Goal: Book appointment/travel/reservation

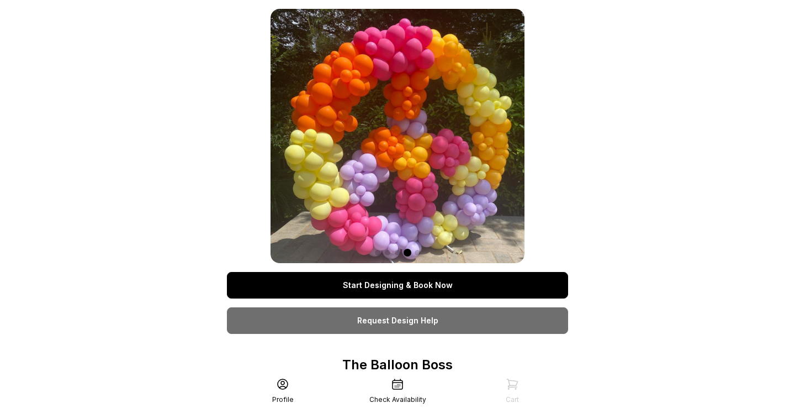
click at [405, 284] on link "Start Designing & Book Now" at bounding box center [397, 285] width 341 height 27
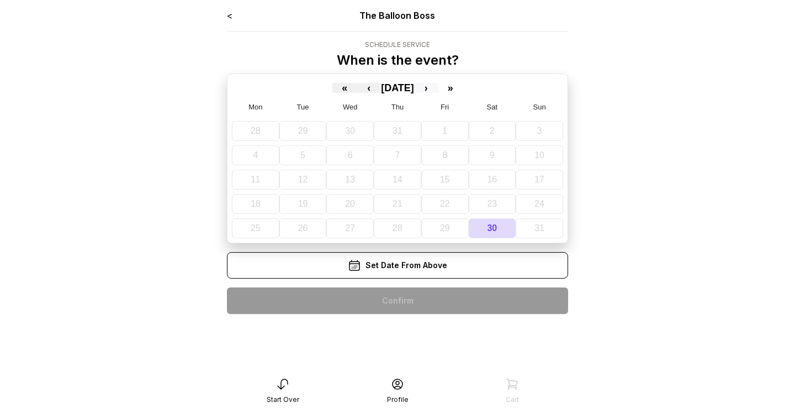
click at [435, 88] on button "›" at bounding box center [426, 88] width 24 height 10
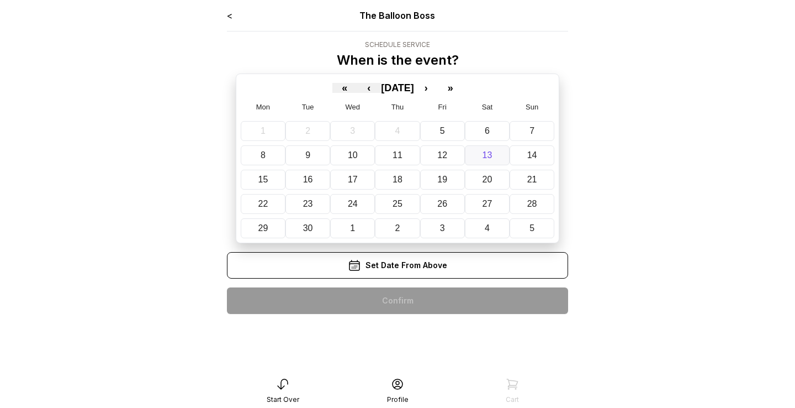
click at [493, 157] on button "13" at bounding box center [487, 155] width 45 height 20
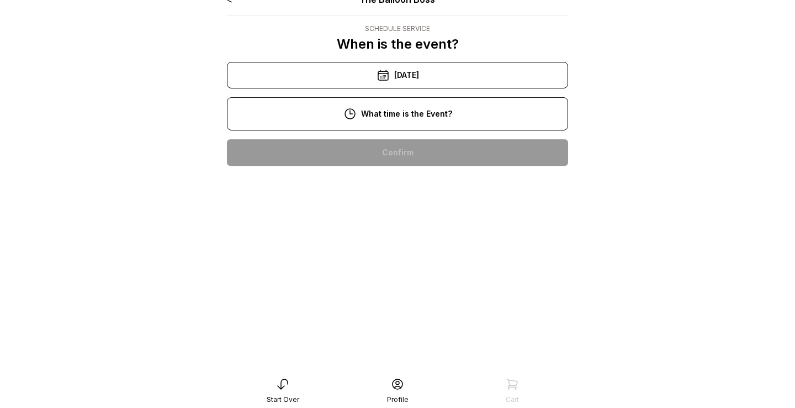
scroll to position [18, 0]
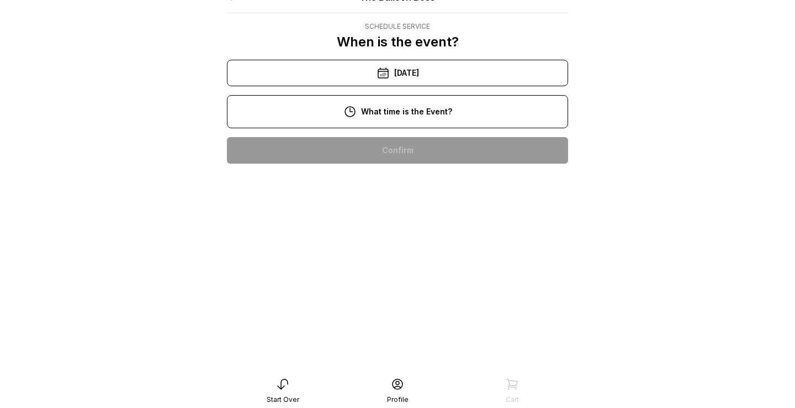
click at [399, 262] on div "1:00 pm" at bounding box center [398, 256] width 324 height 27
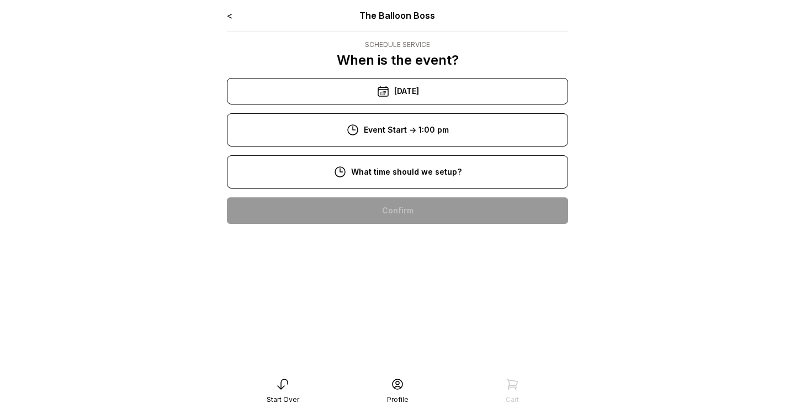
scroll to position [0, 0]
click at [232, 17] on link "<" at bounding box center [230, 15] width 6 height 11
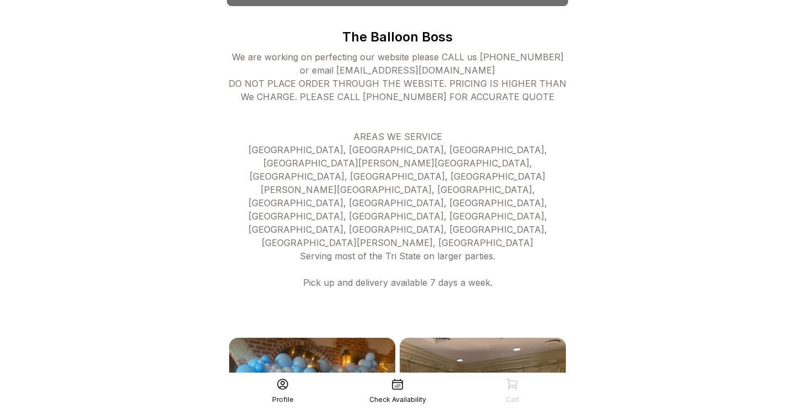
scroll to position [328, 0]
click at [389, 399] on div "Check Availability" at bounding box center [398, 399] width 57 height 9
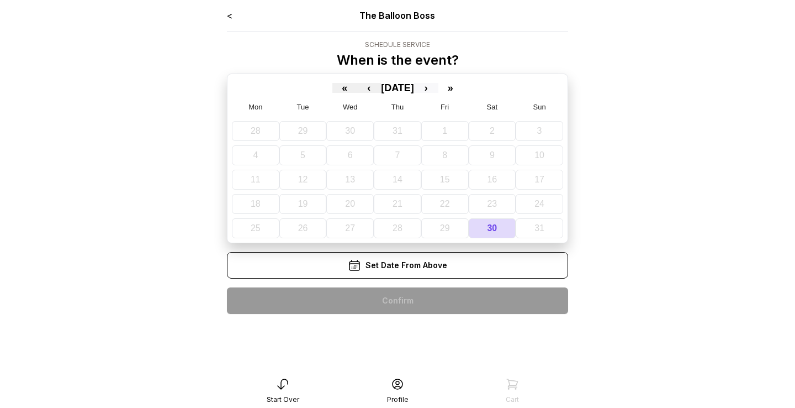
click at [439, 87] on button "›" at bounding box center [426, 88] width 24 height 10
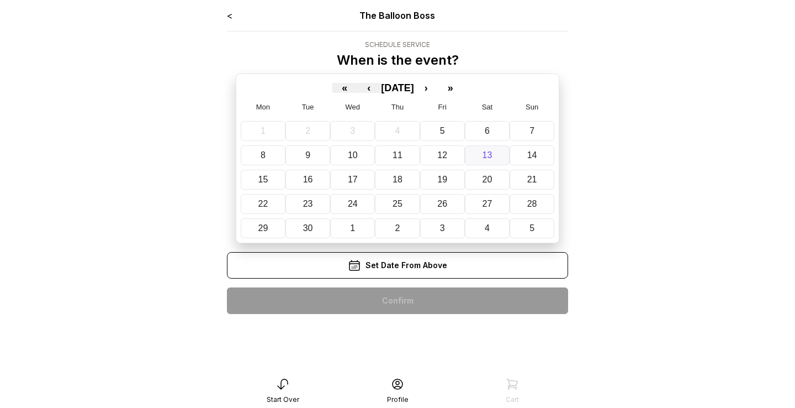
click at [498, 159] on button "13" at bounding box center [487, 155] width 45 height 20
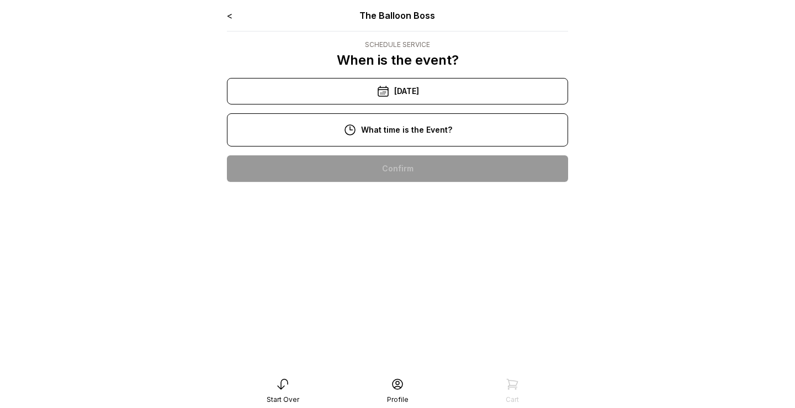
click at [228, 15] on link "<" at bounding box center [230, 15] width 6 height 11
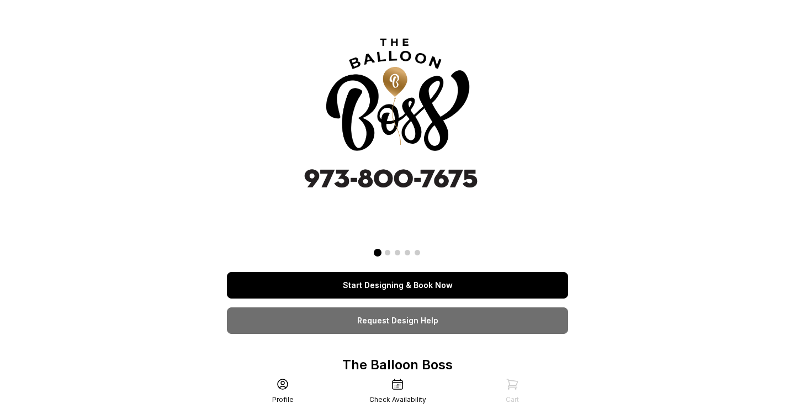
click at [378, 86] on img at bounding box center [398, 115] width 212 height 212
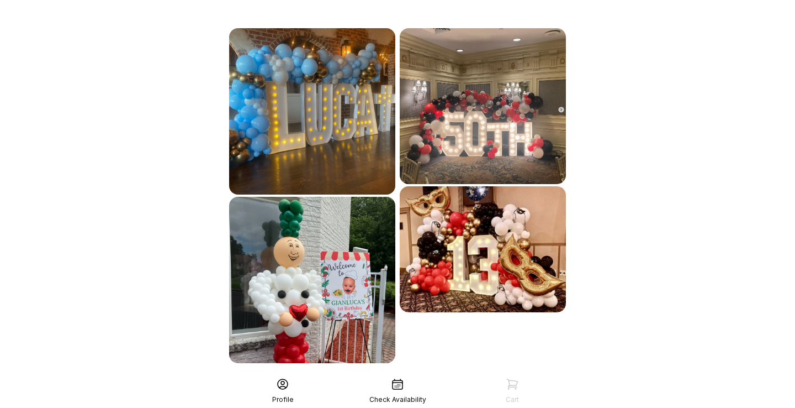
scroll to position [636, 0]
click at [387, 375] on div "See More" at bounding box center [397, 388] width 341 height 27
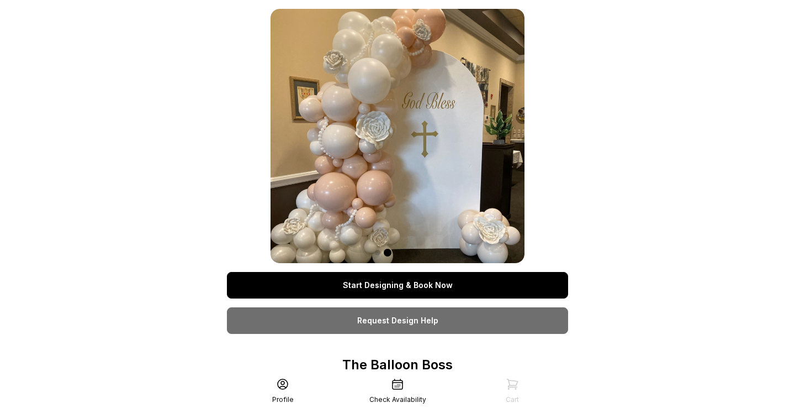
scroll to position [0, 0]
